Goal: Task Accomplishment & Management: Manage account settings

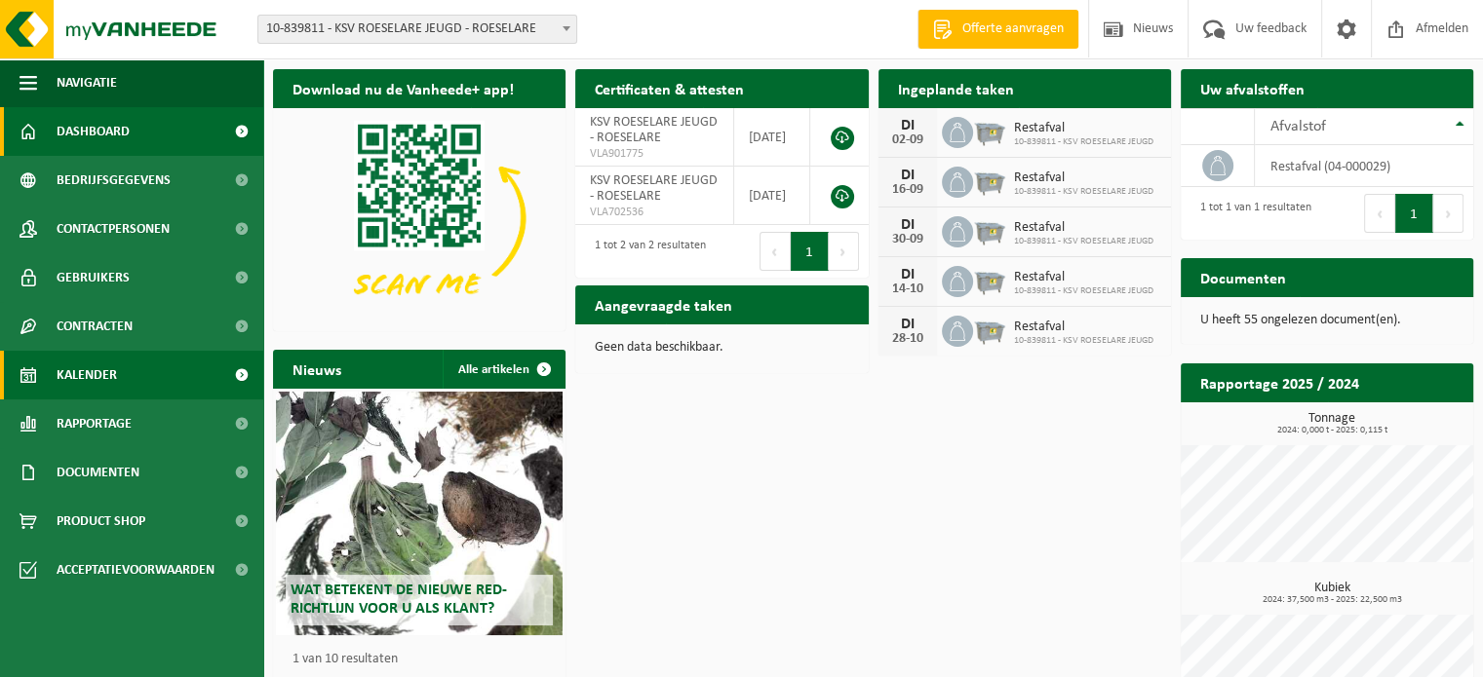
click at [90, 375] on span "Kalender" at bounding box center [87, 375] width 60 height 49
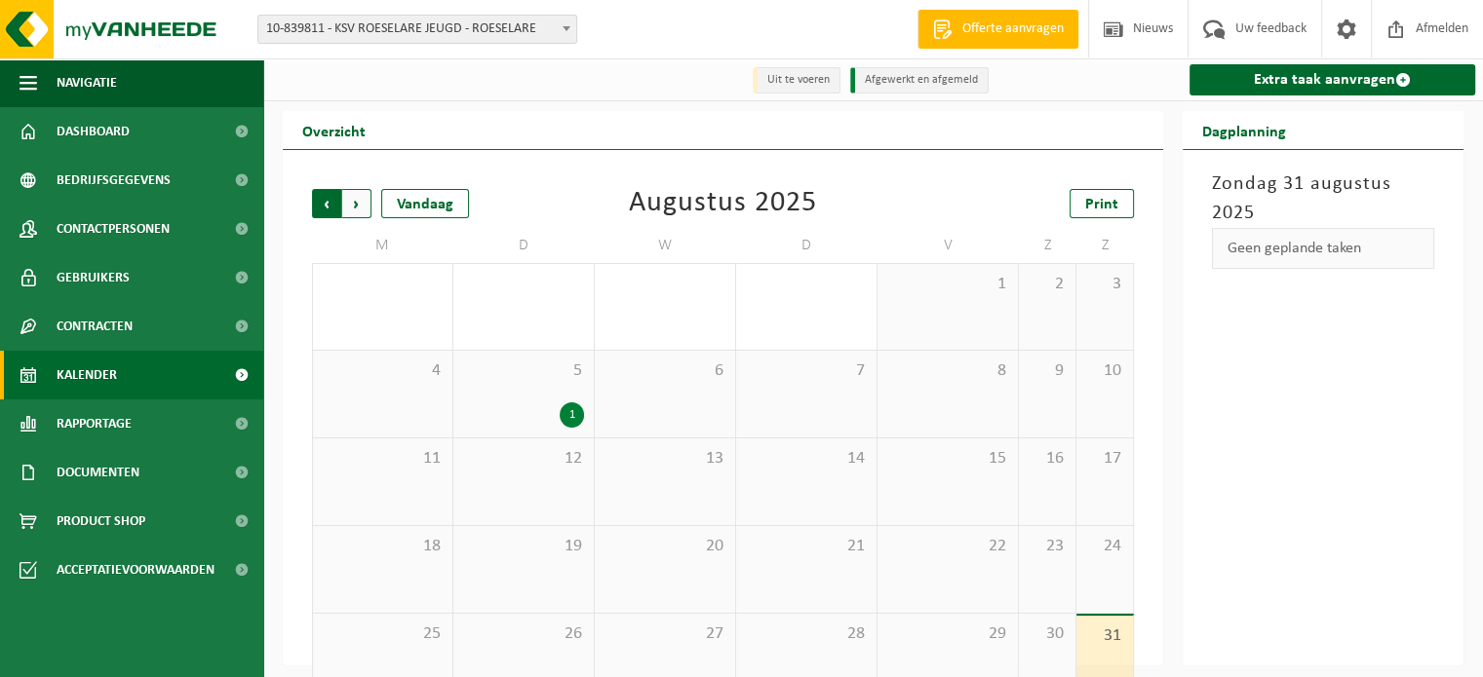
click at [355, 202] on span "Volgende" at bounding box center [356, 203] width 29 height 29
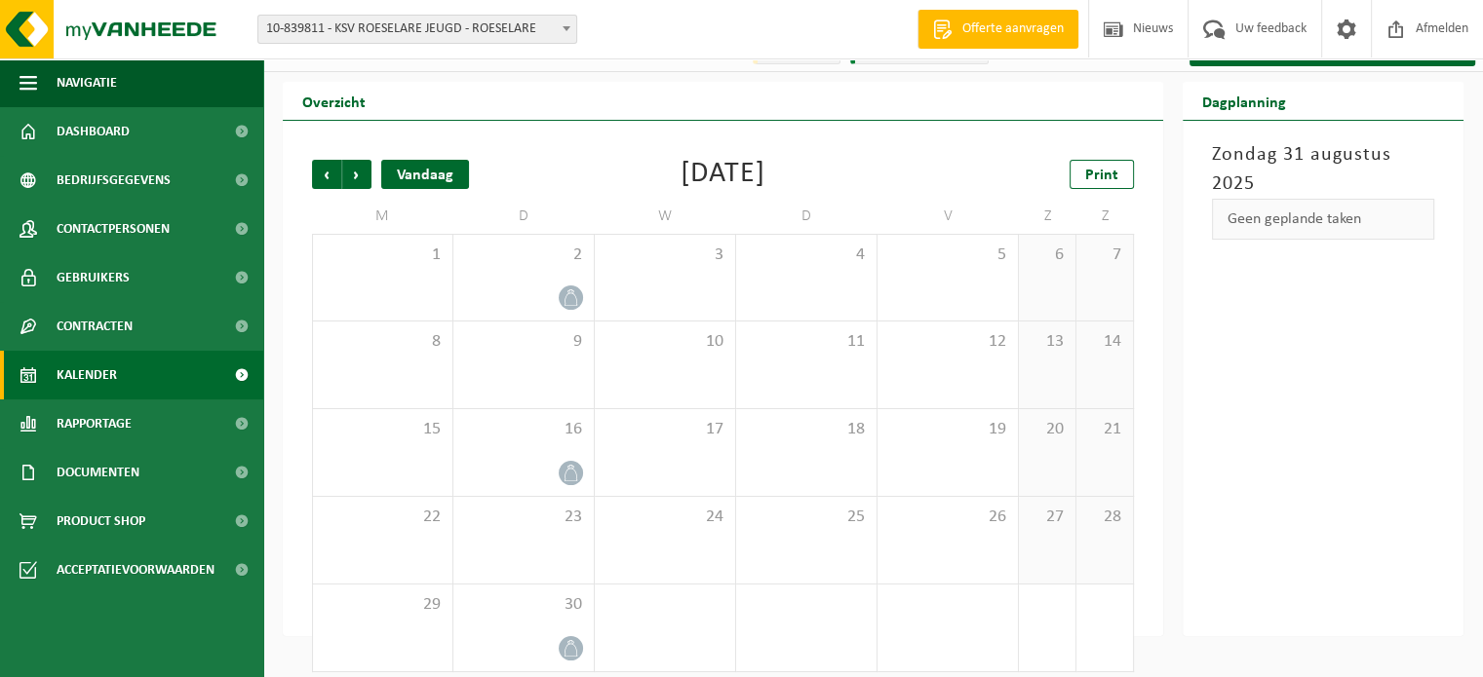
scroll to position [45, 0]
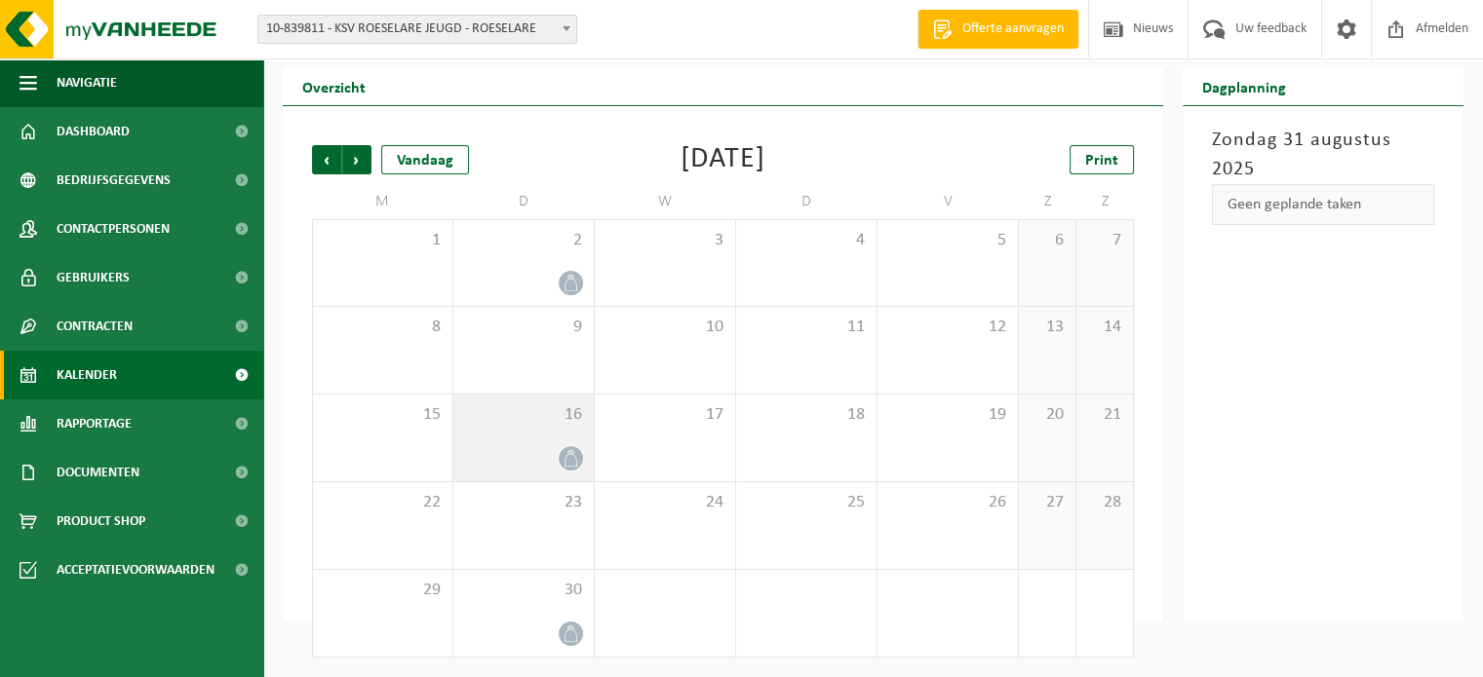
click at [566, 459] on icon at bounding box center [570, 458] width 17 height 17
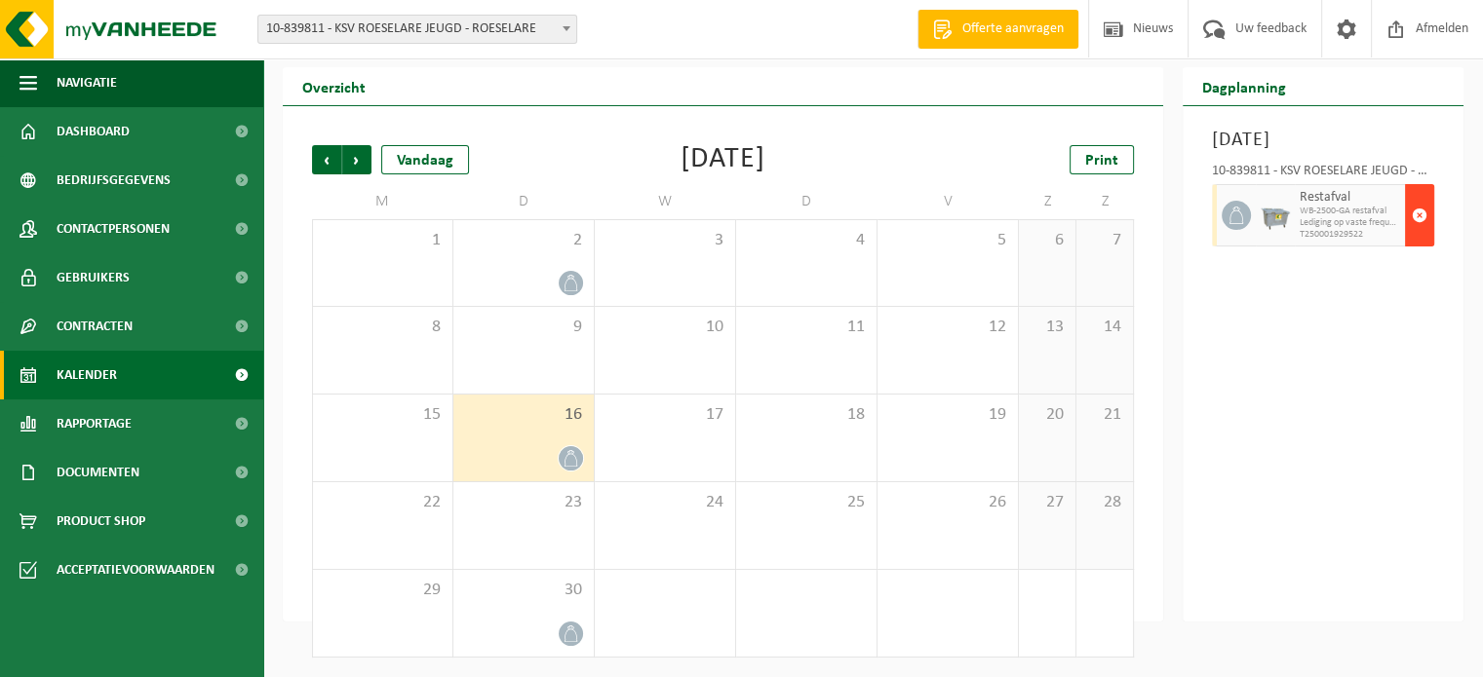
click at [1417, 235] on span "button" at bounding box center [1419, 215] width 16 height 39
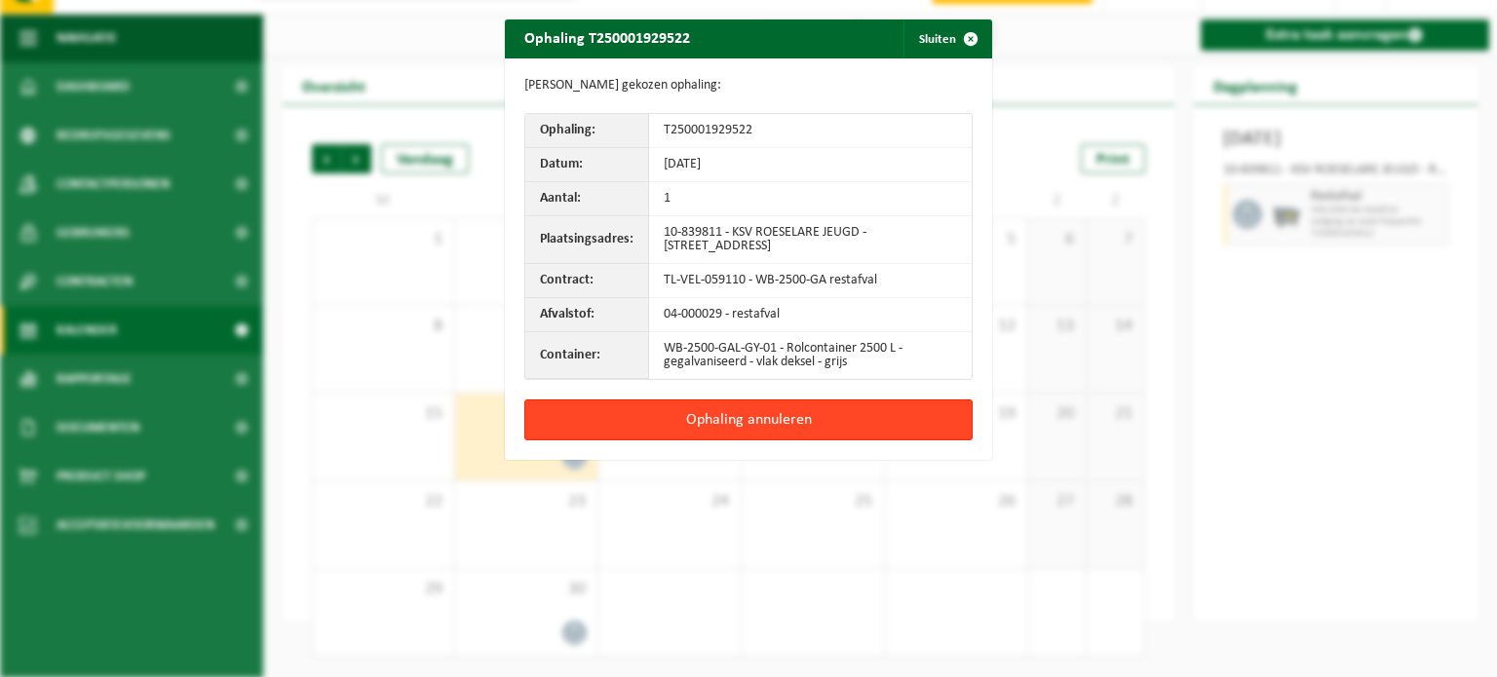
click at [754, 424] on button "Ophaling annuleren" at bounding box center [748, 420] width 448 height 41
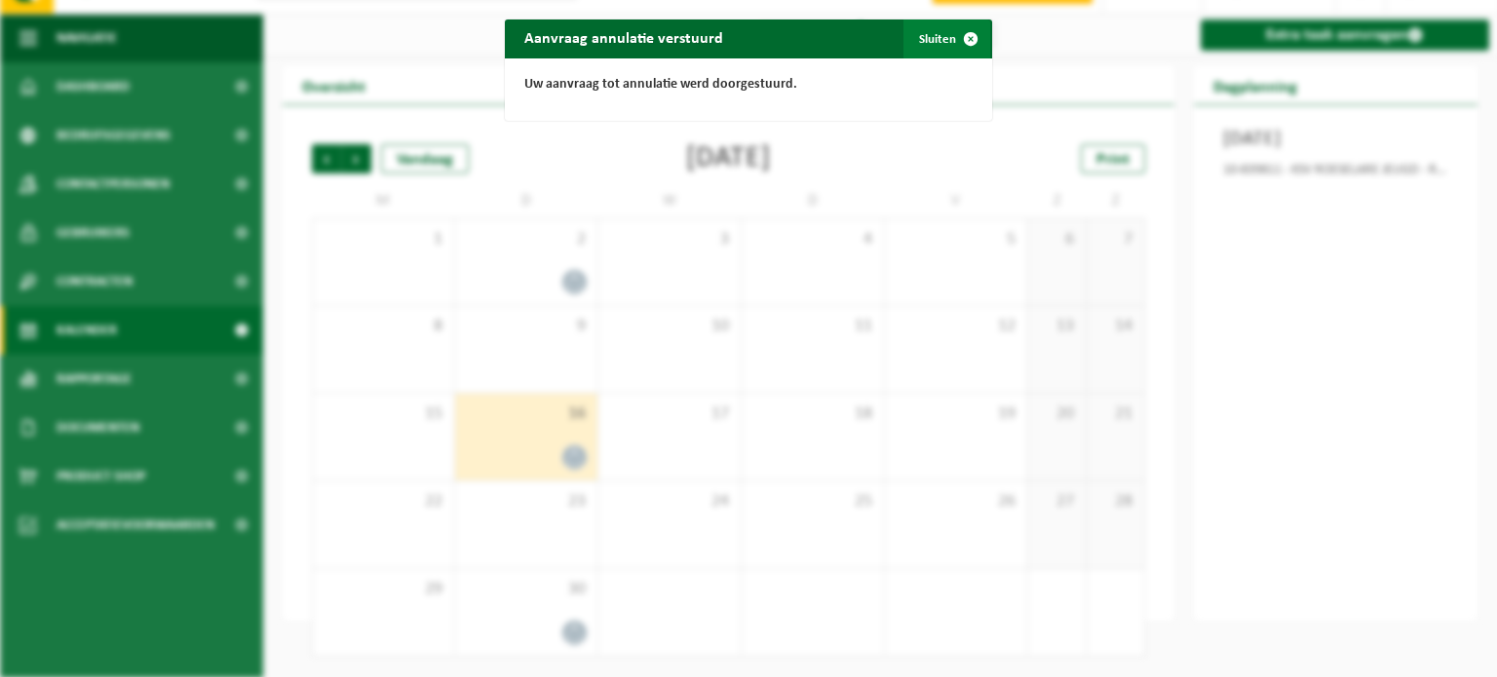
click at [939, 37] on button "Sluiten" at bounding box center [947, 38] width 87 height 39
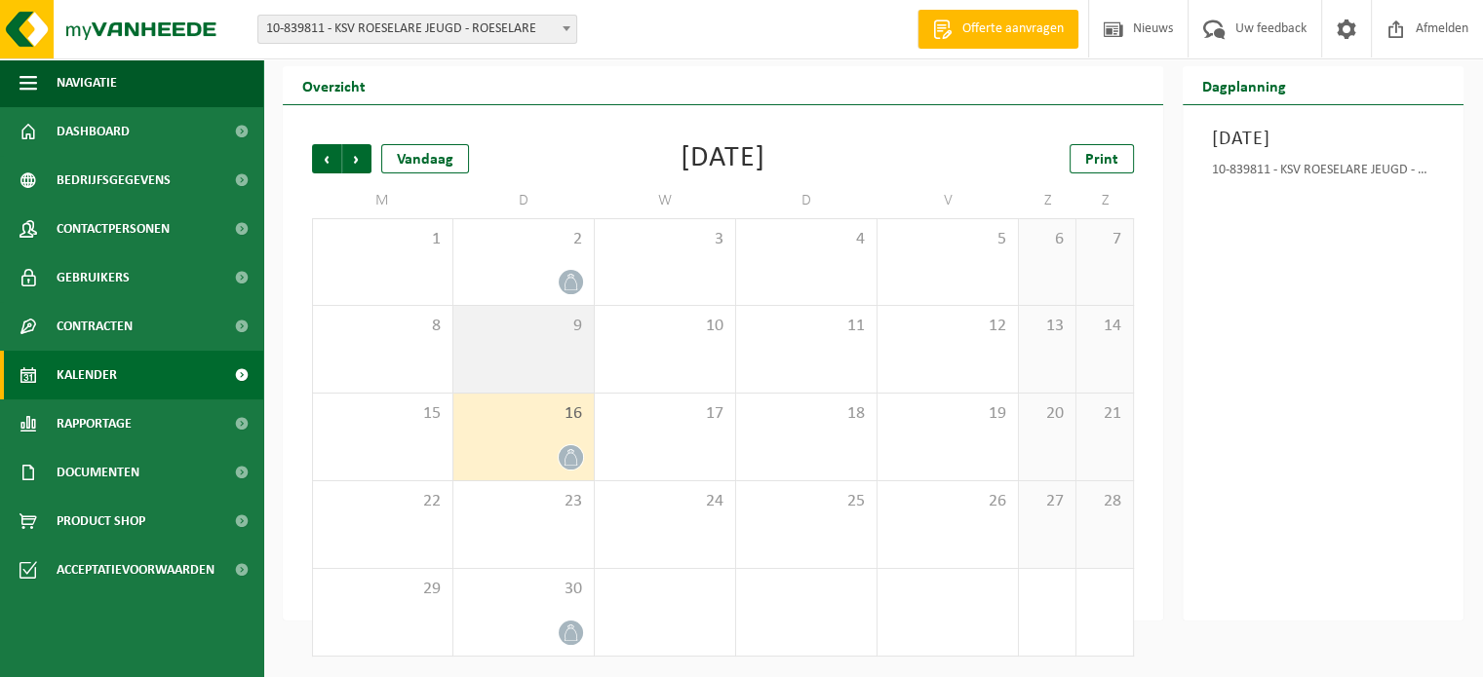
scroll to position [46, 0]
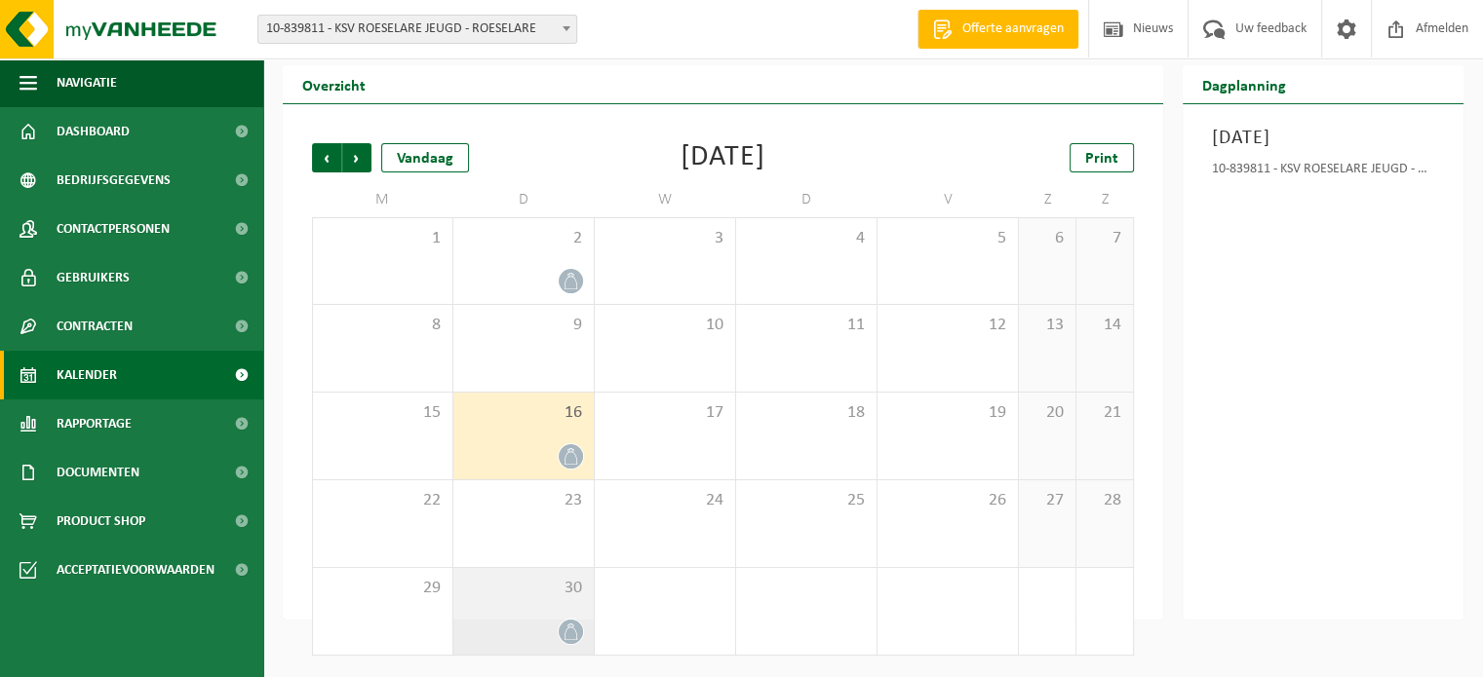
click at [569, 635] on icon at bounding box center [570, 632] width 17 height 17
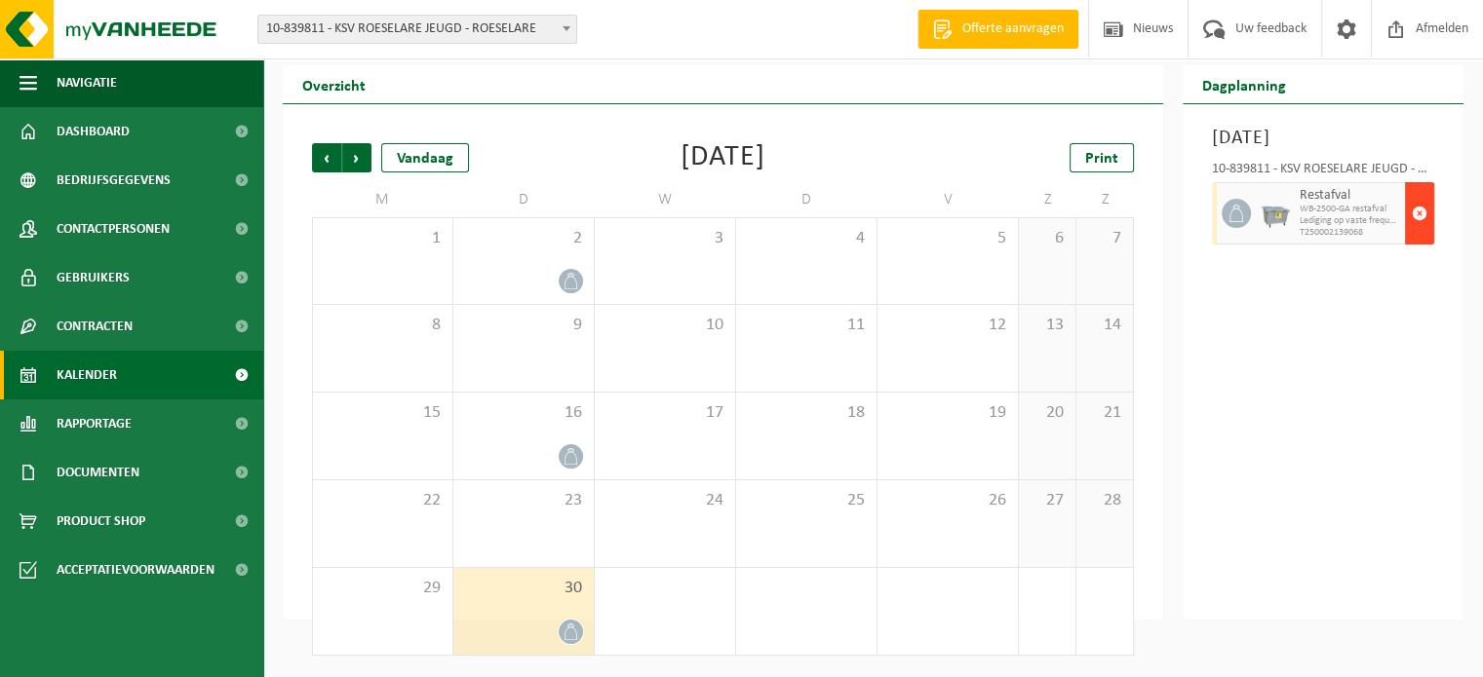
click at [1422, 233] on span "button" at bounding box center [1419, 213] width 16 height 39
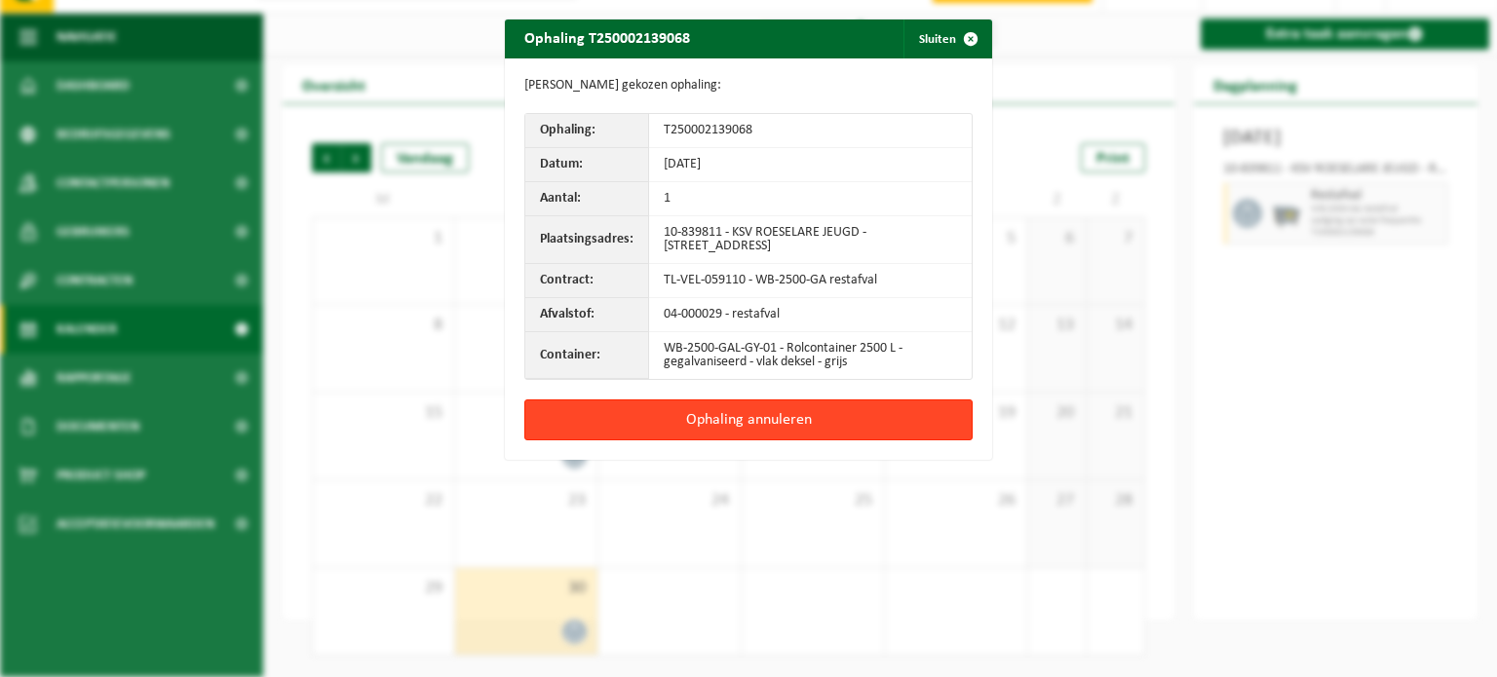
click at [741, 423] on button "Ophaling annuleren" at bounding box center [748, 420] width 448 height 41
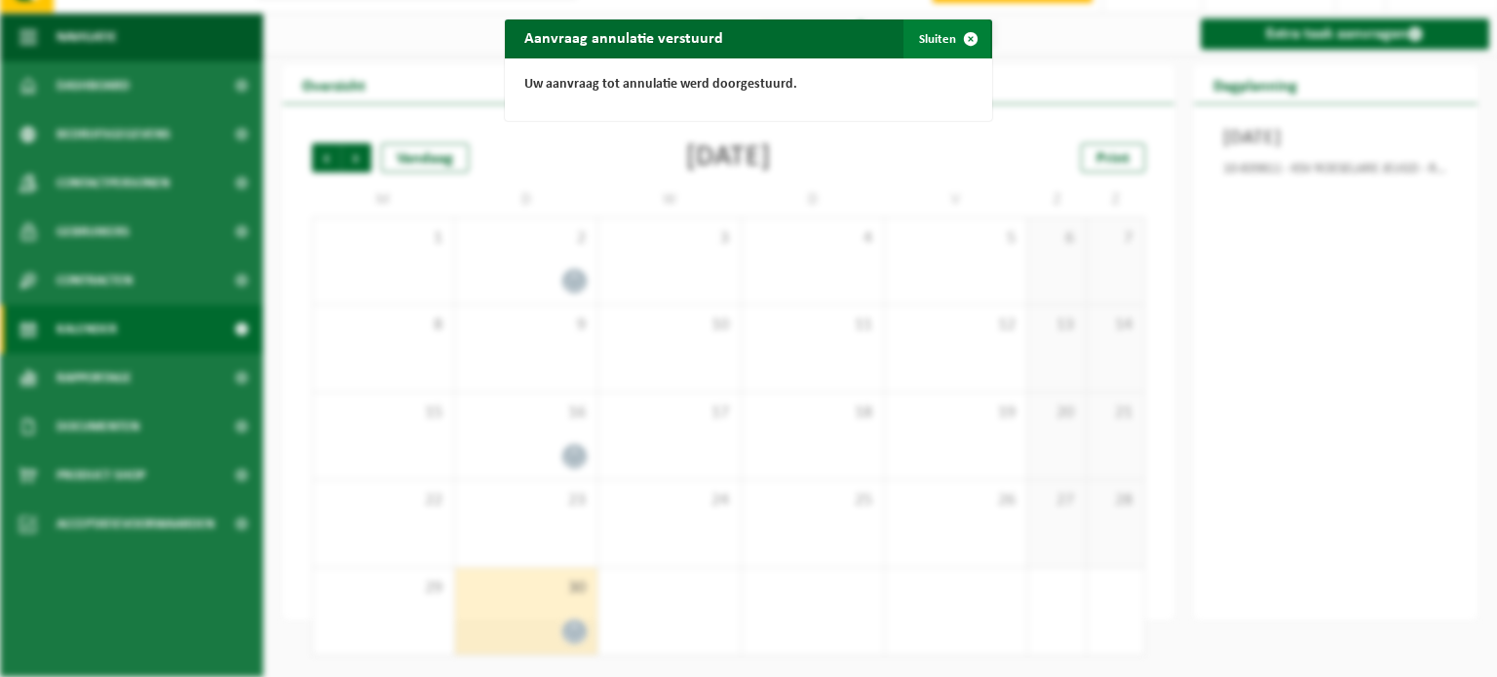
click at [926, 46] on button "Sluiten" at bounding box center [947, 38] width 87 height 39
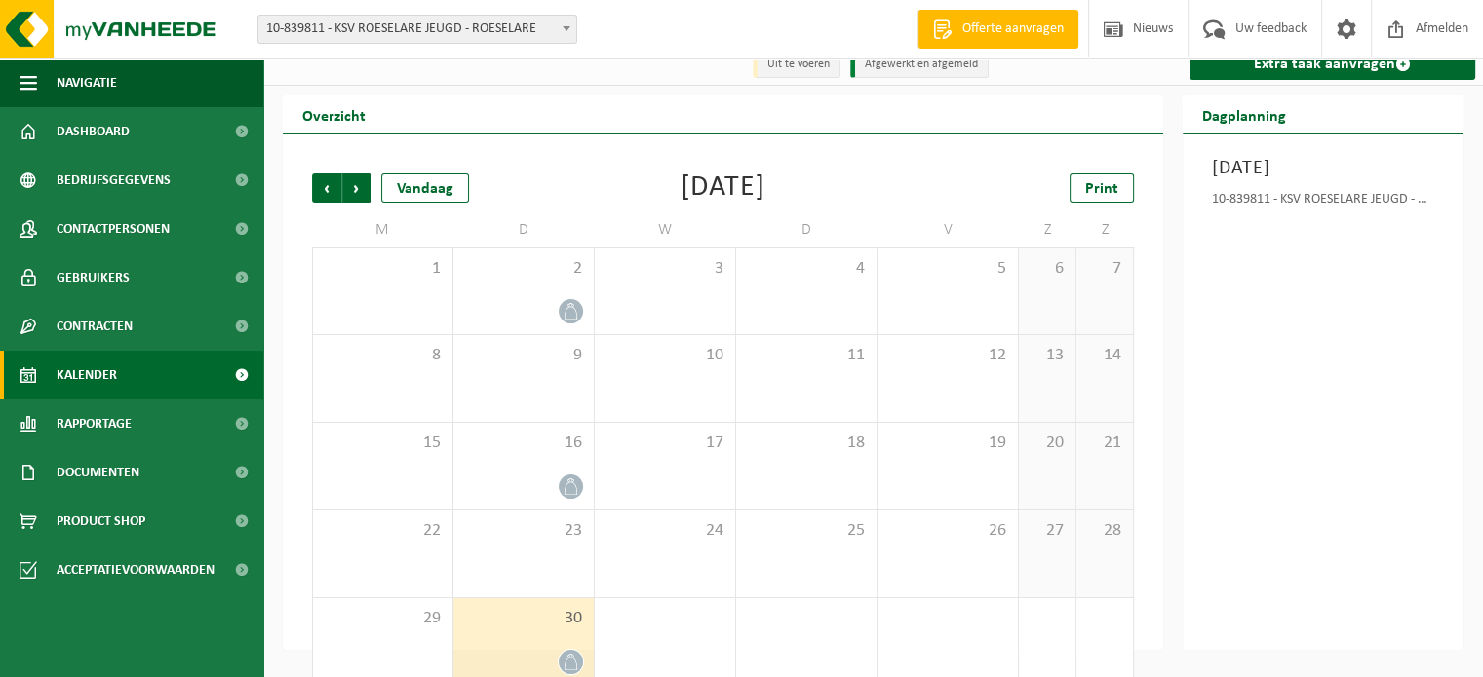
scroll to position [0, 0]
